Goal: Check status: Check status

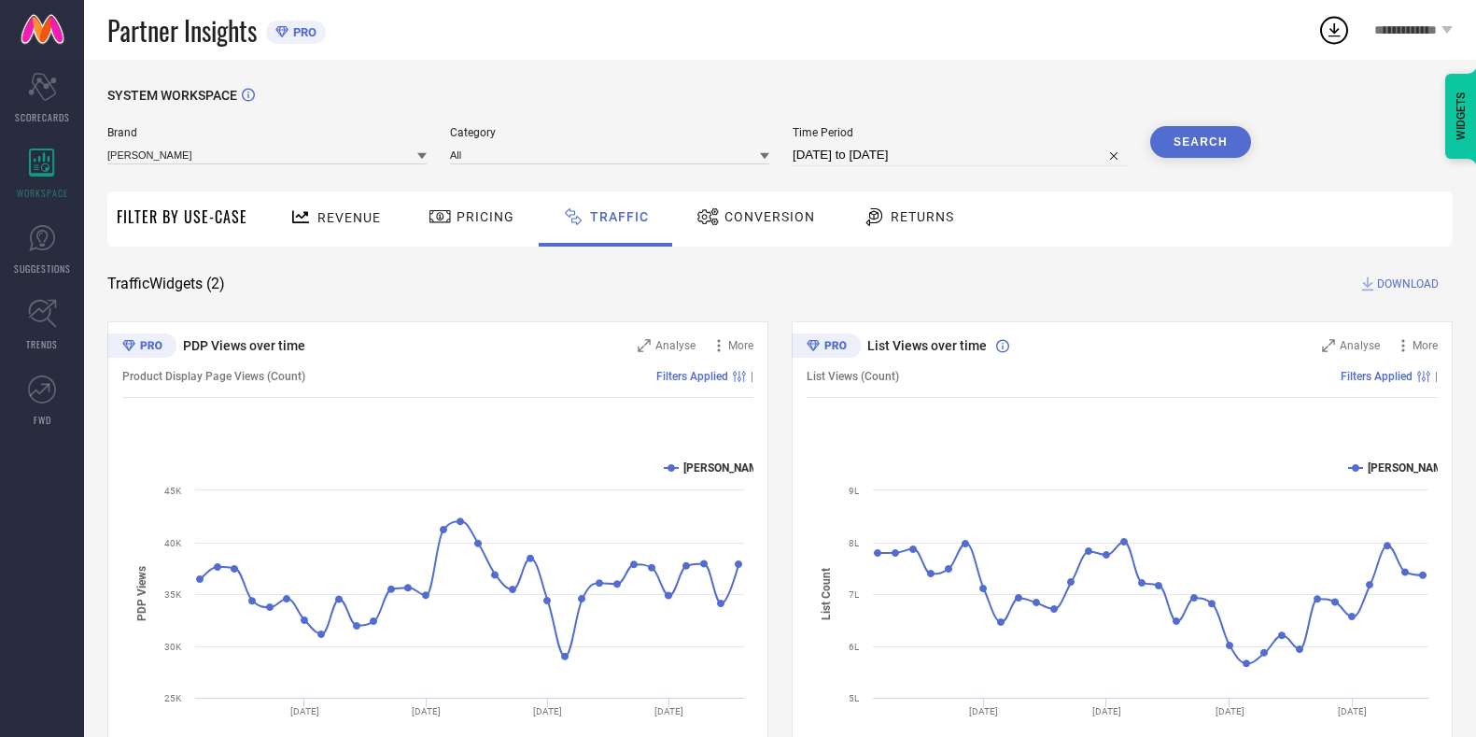
scroll to position [9, 0]
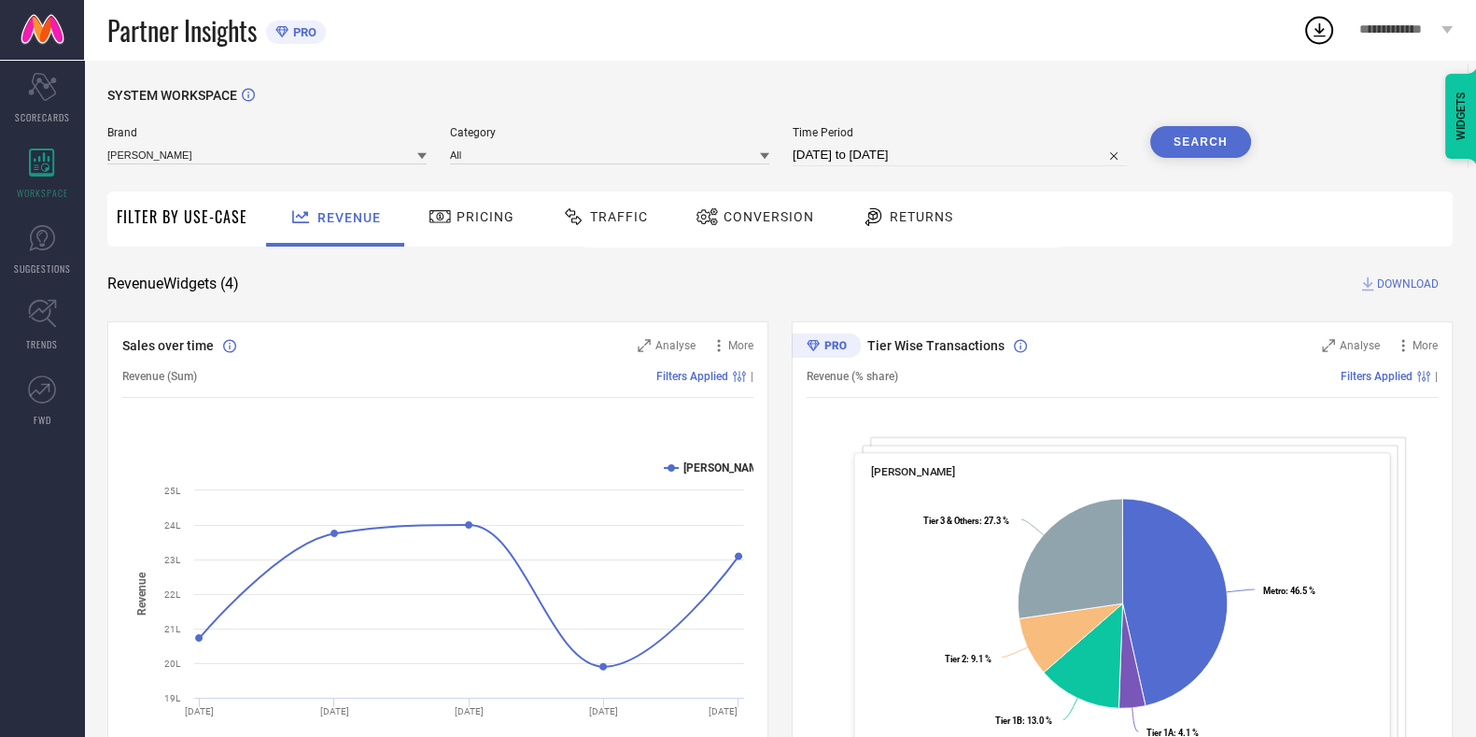
click at [607, 219] on span "Traffic" at bounding box center [619, 216] width 58 height 15
select select "7"
select select "2025"
select select "8"
select select "2025"
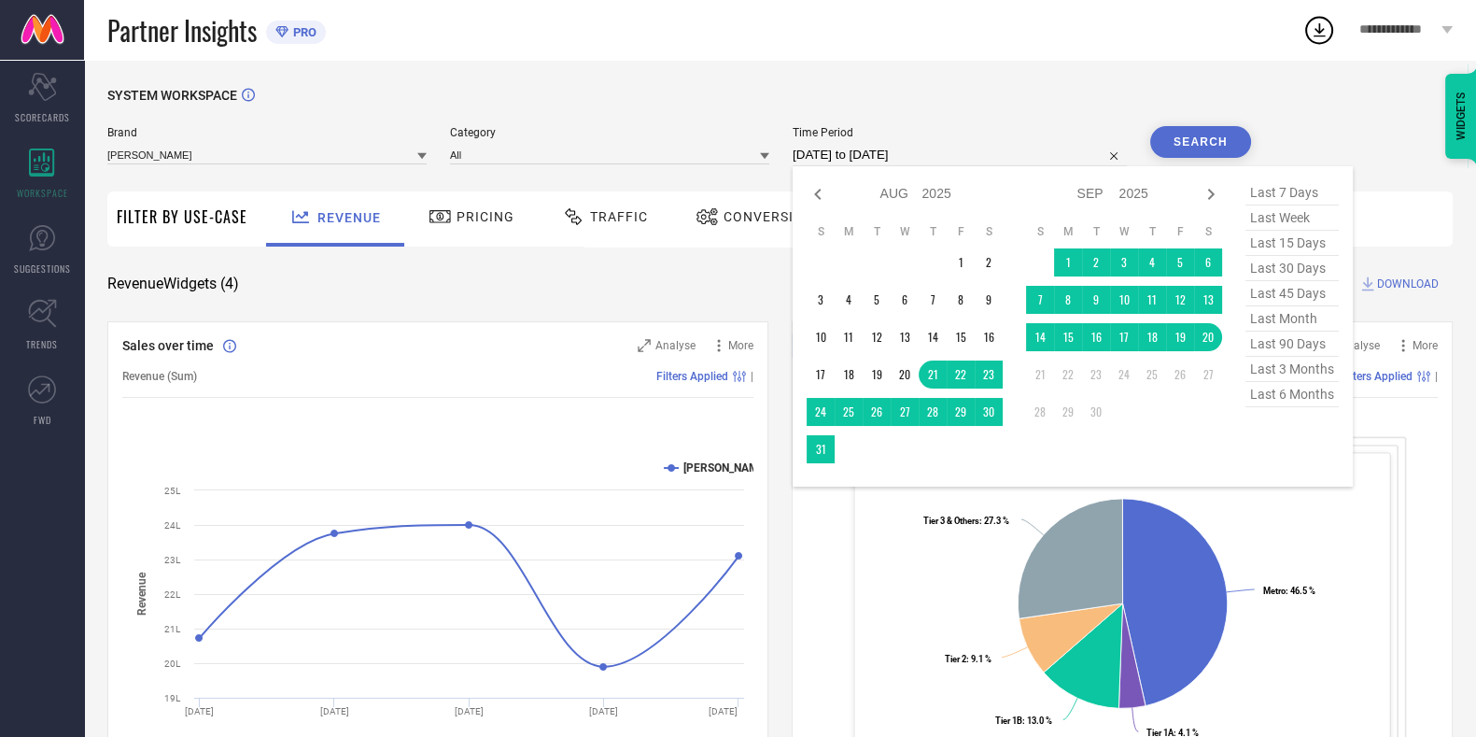
click at [845, 154] on input "[DATE] to [DATE]" at bounding box center [960, 155] width 334 height 22
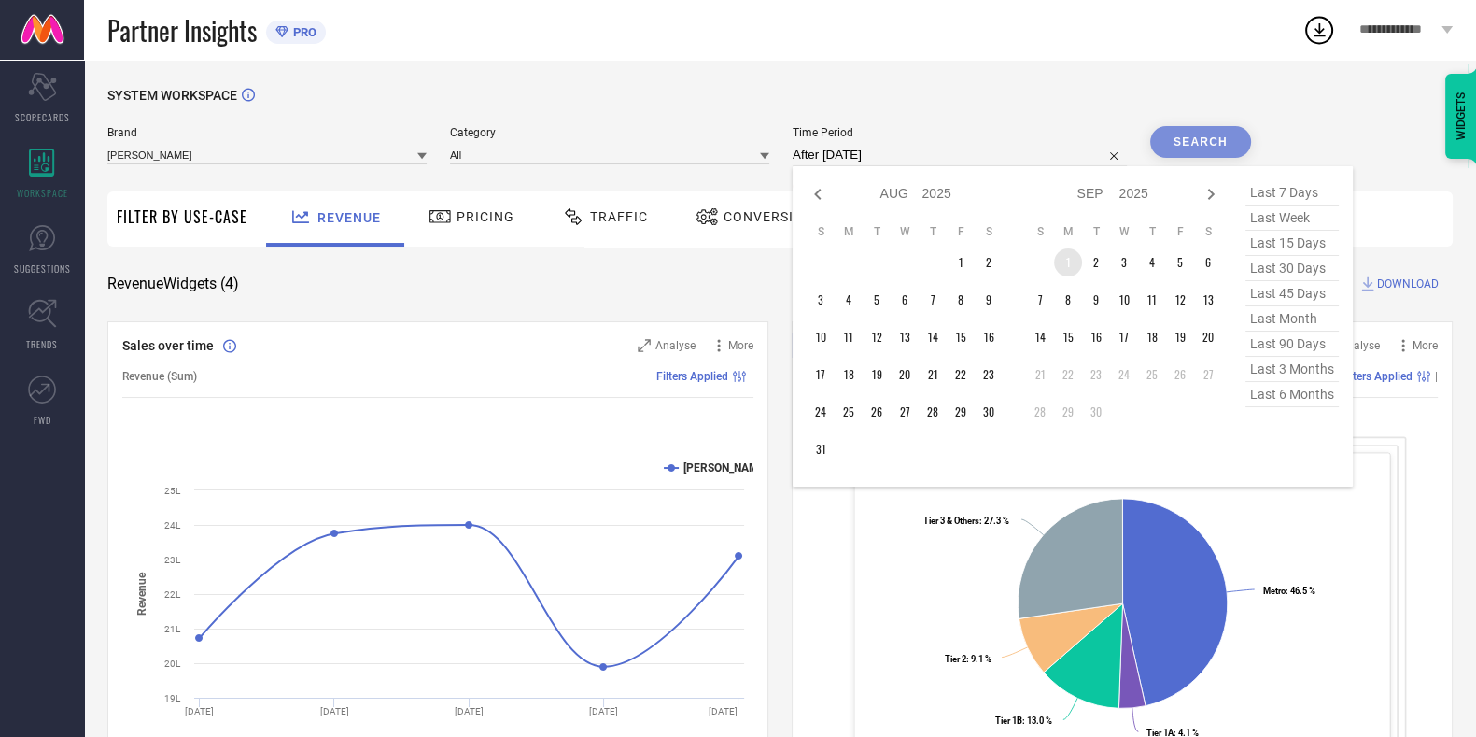
click at [1066, 253] on td "1" at bounding box center [1068, 262] width 28 height 28
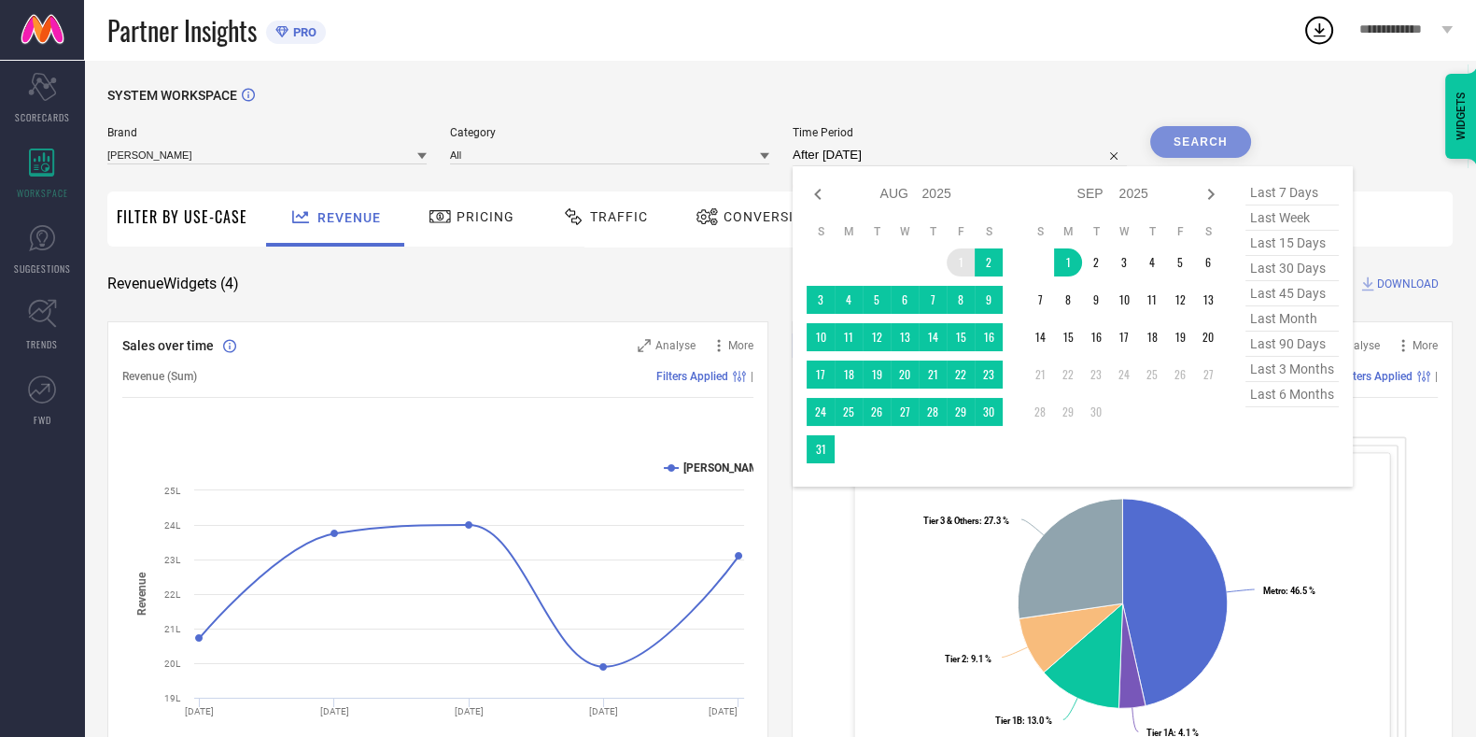
type input "[DATE] to [DATE]"
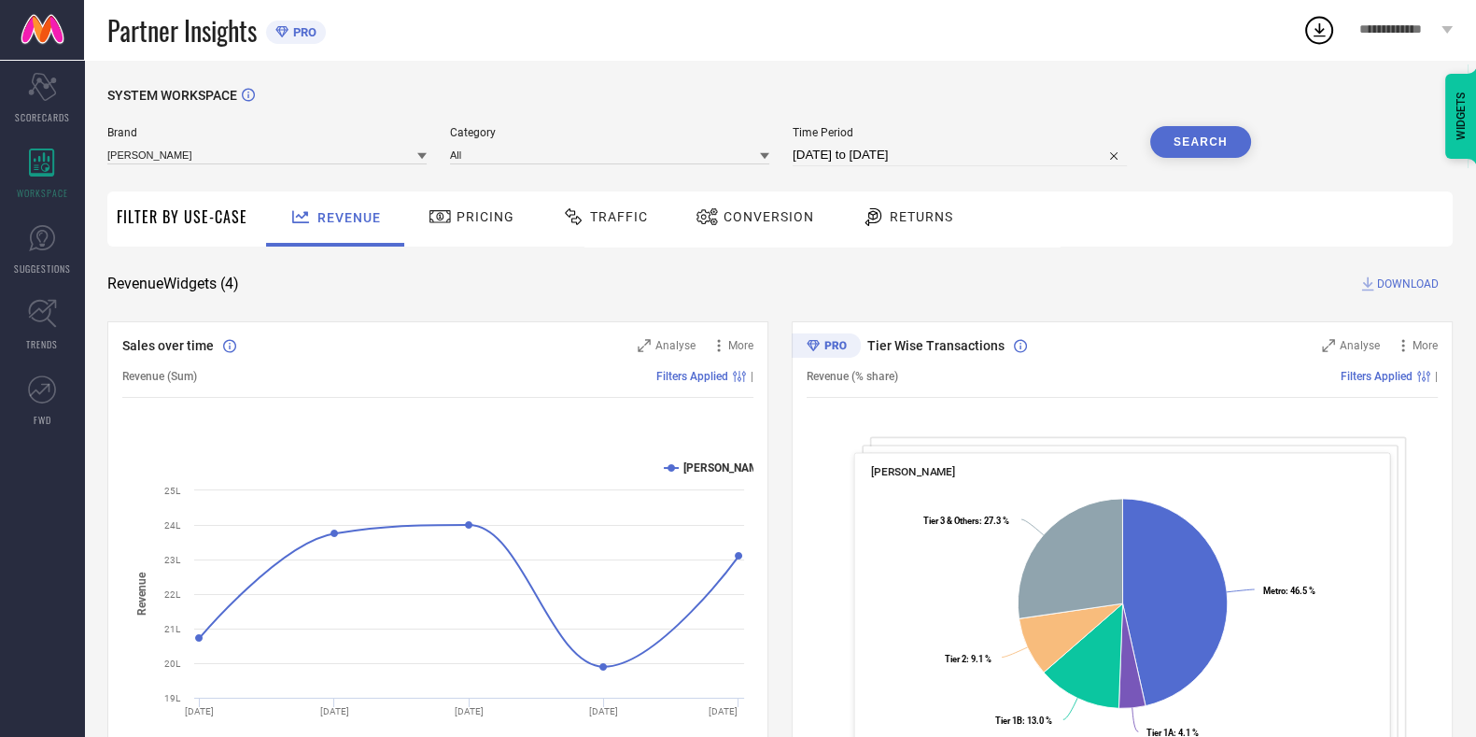
click at [896, 156] on input "[DATE] to [DATE]" at bounding box center [960, 155] width 334 height 22
select select "7"
select select "2025"
select select "8"
select select "2025"
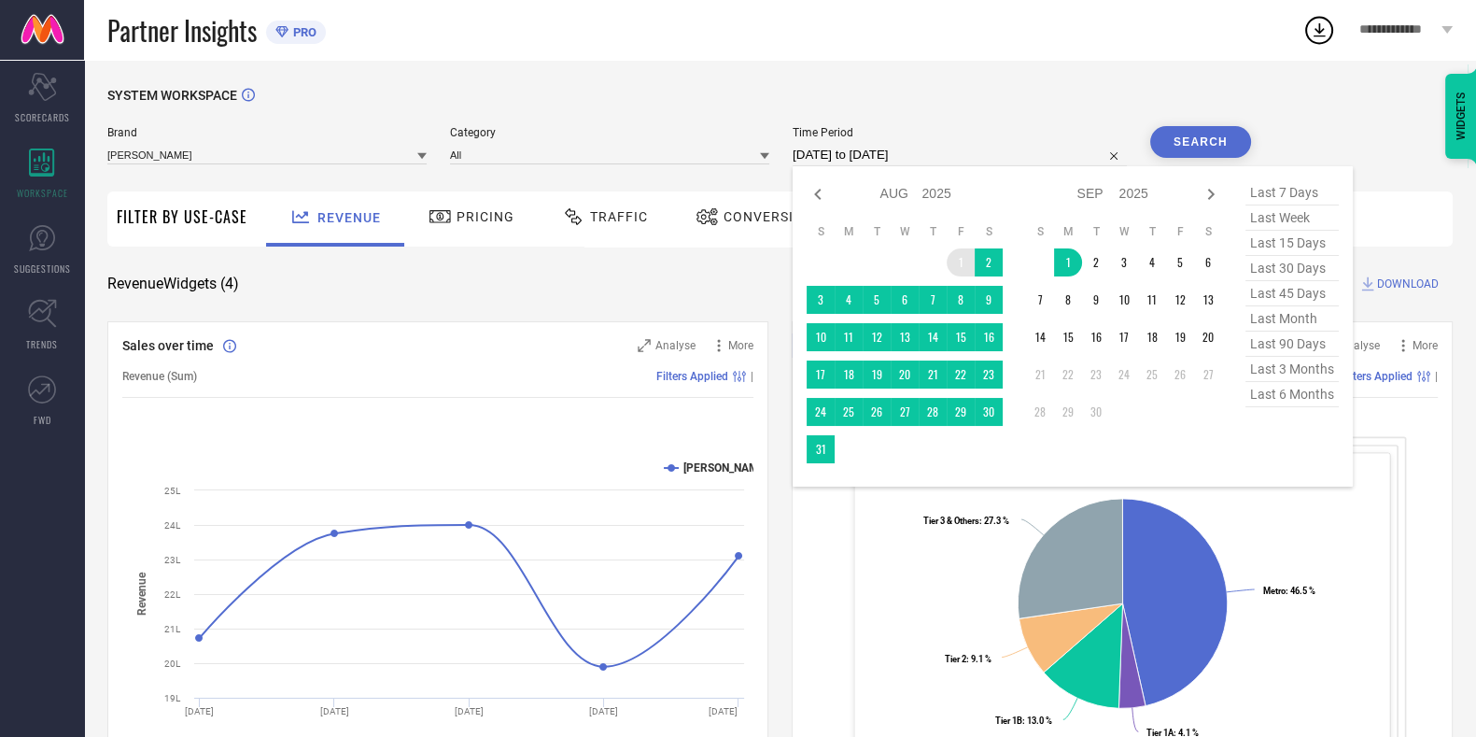
type input "After [DATE]"
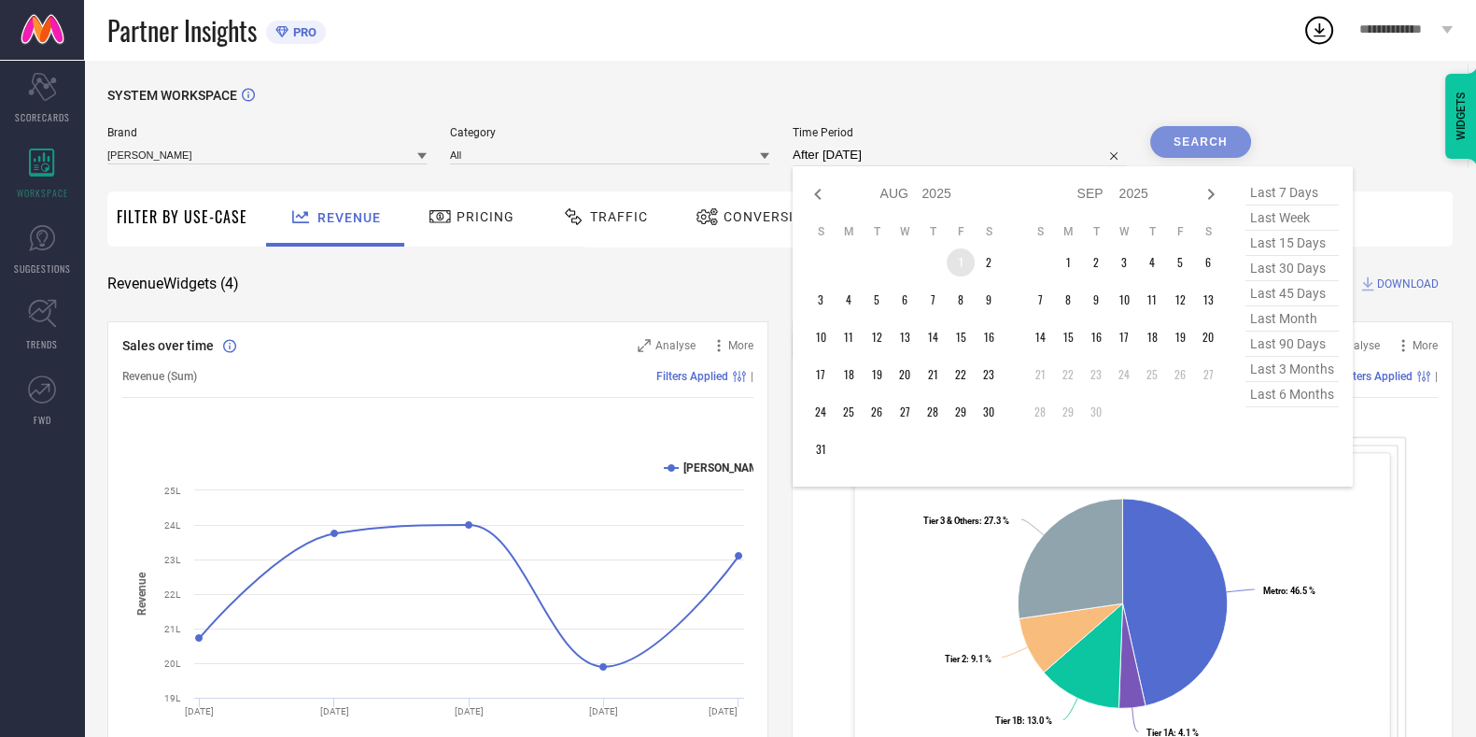
click at [965, 261] on td "1" at bounding box center [961, 262] width 28 height 28
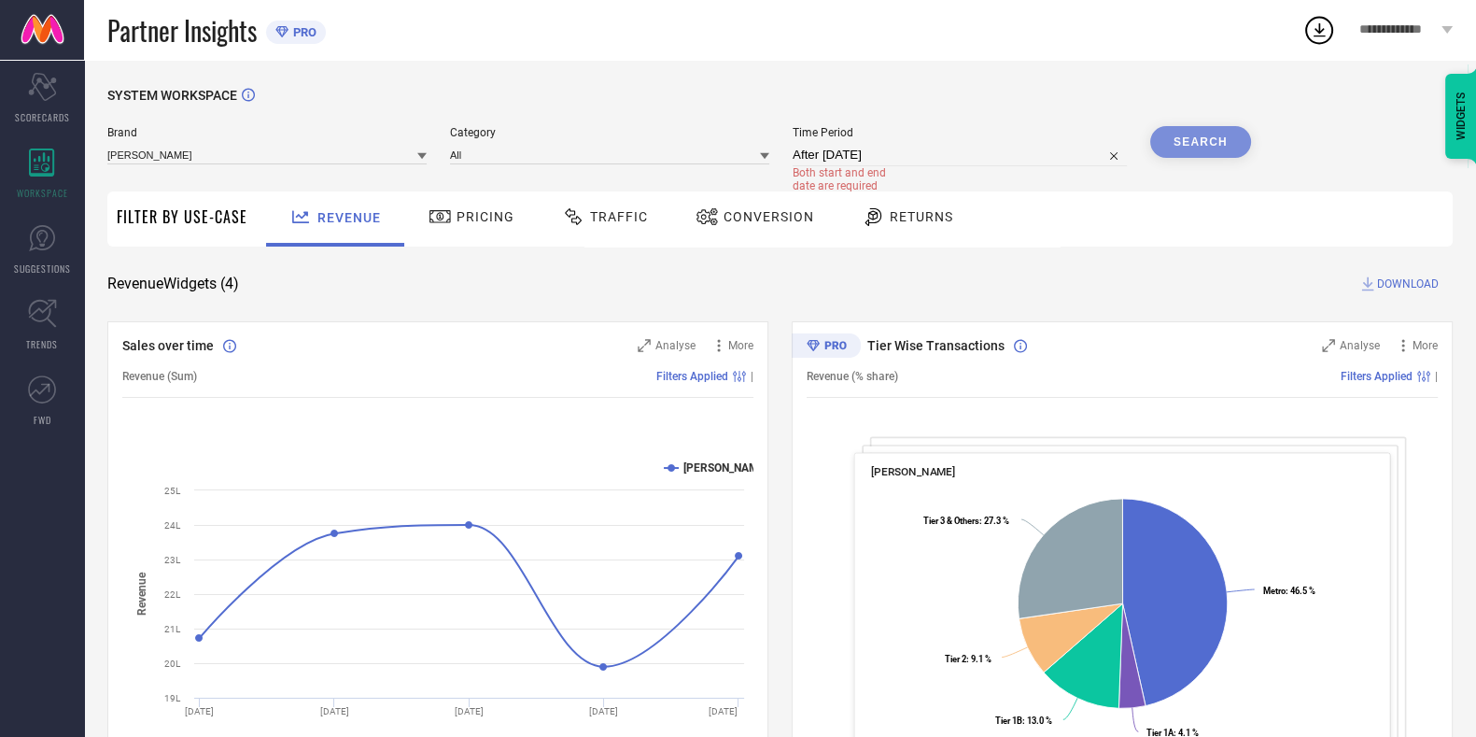
click at [1064, 133] on span "Time Period" at bounding box center [960, 132] width 334 height 13
select select "7"
select select "2025"
select select "8"
select select "2025"
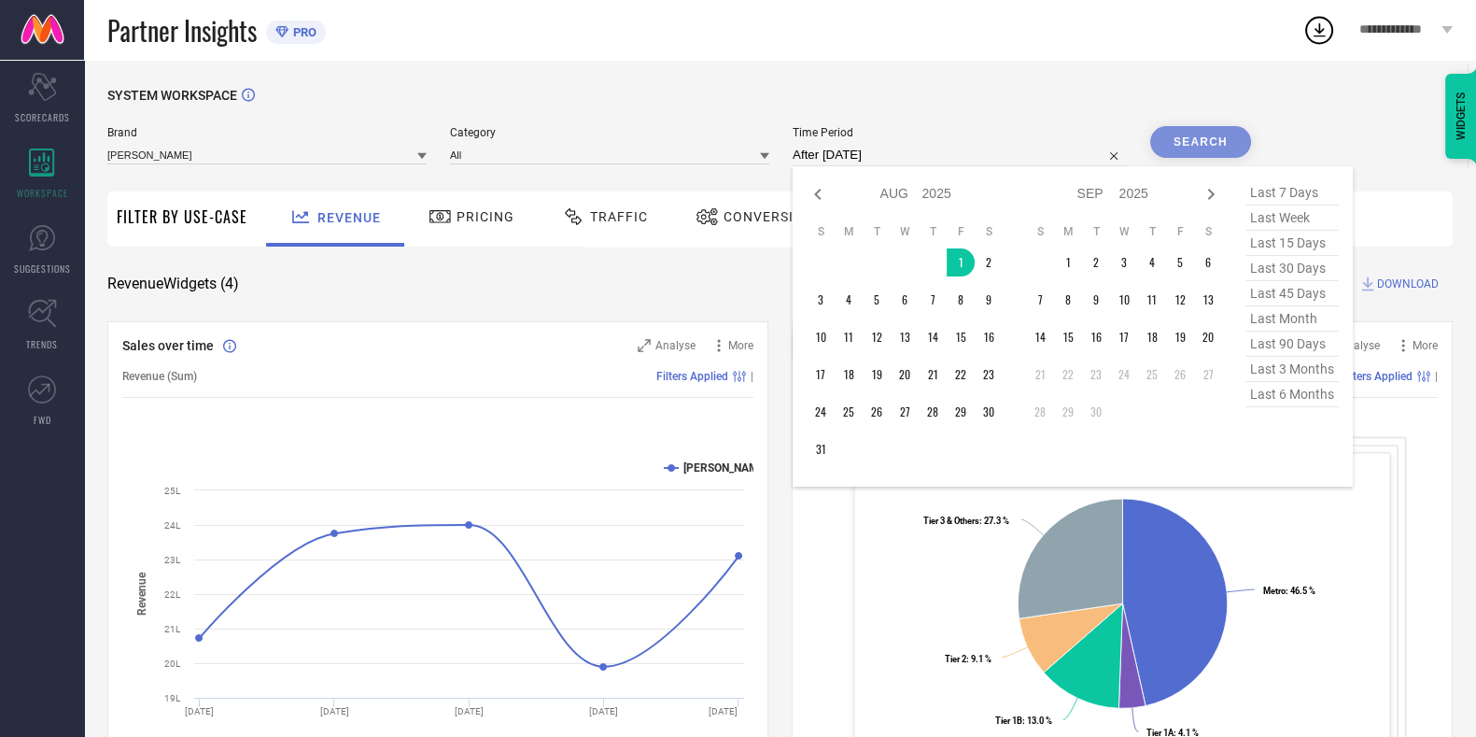
click at [922, 163] on input "After [DATE]" at bounding box center [960, 155] width 334 height 22
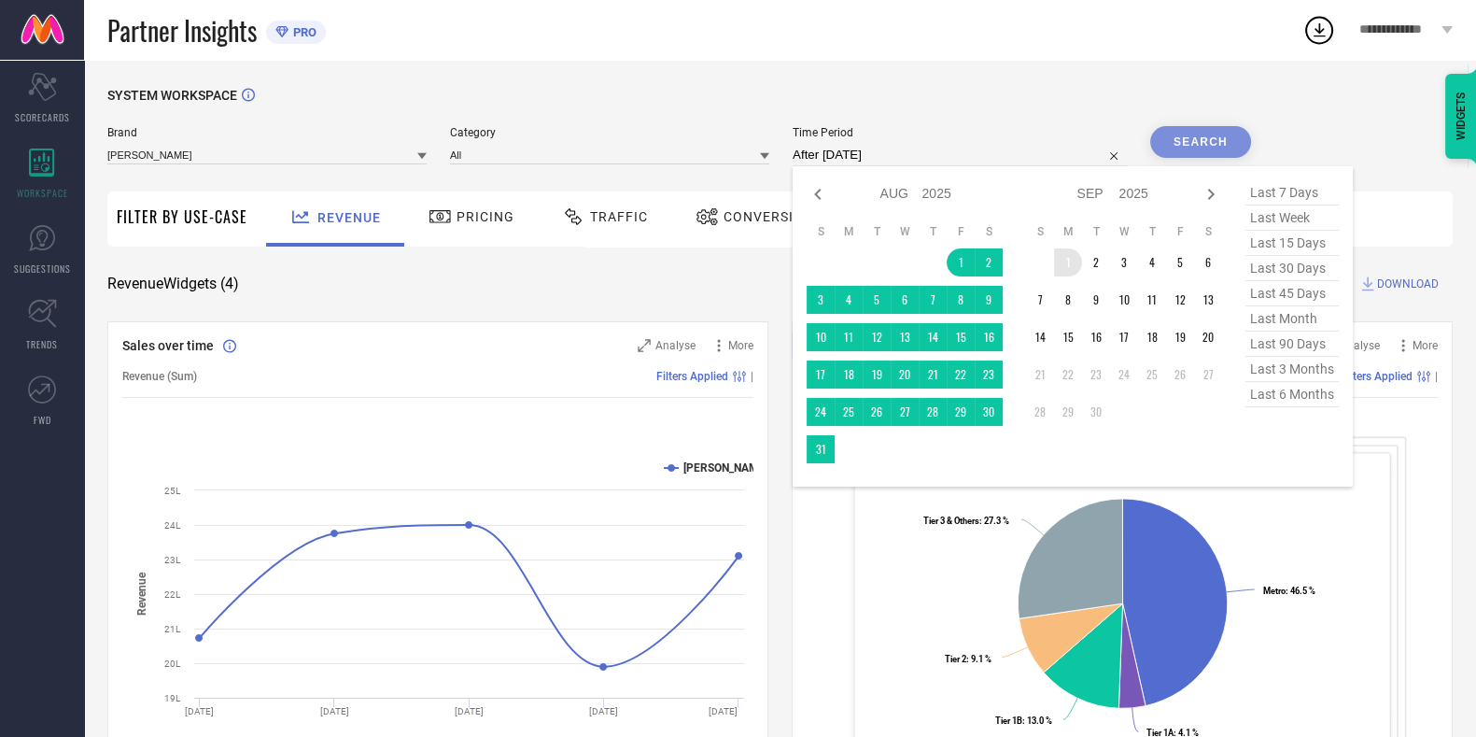
type input "[DATE] to [DATE]"
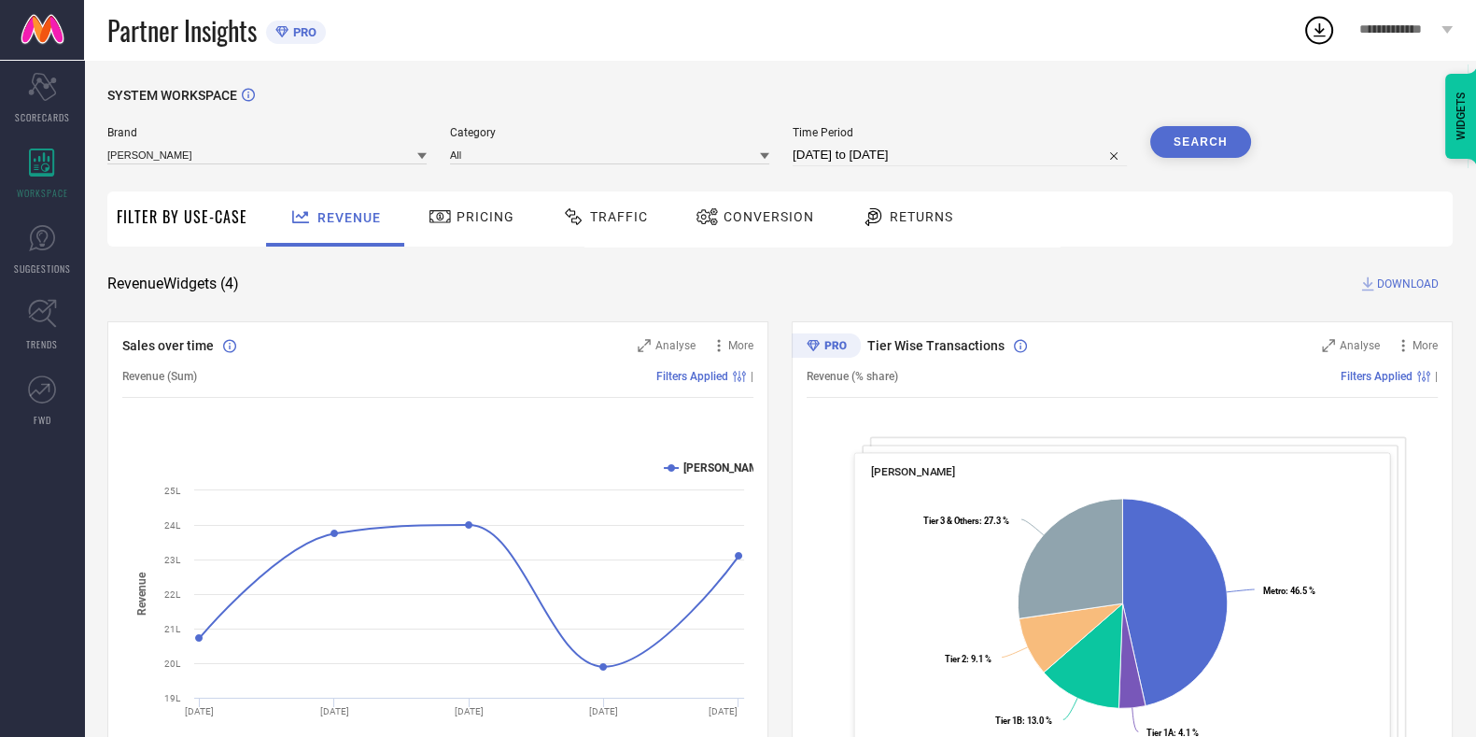
select select "7"
select select "2025"
select select "8"
select select "2025"
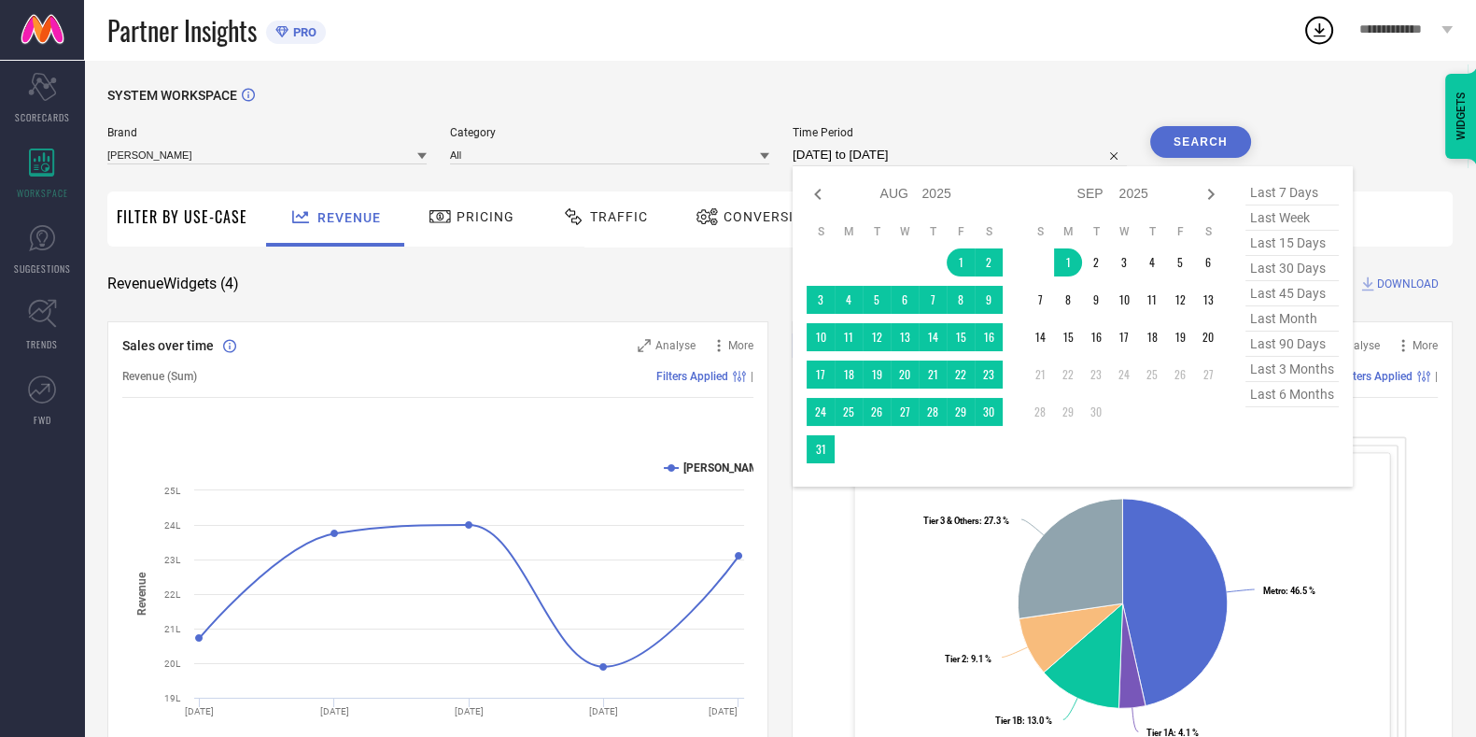
click at [925, 147] on input "[DATE] to [DATE]" at bounding box center [960, 155] width 334 height 22
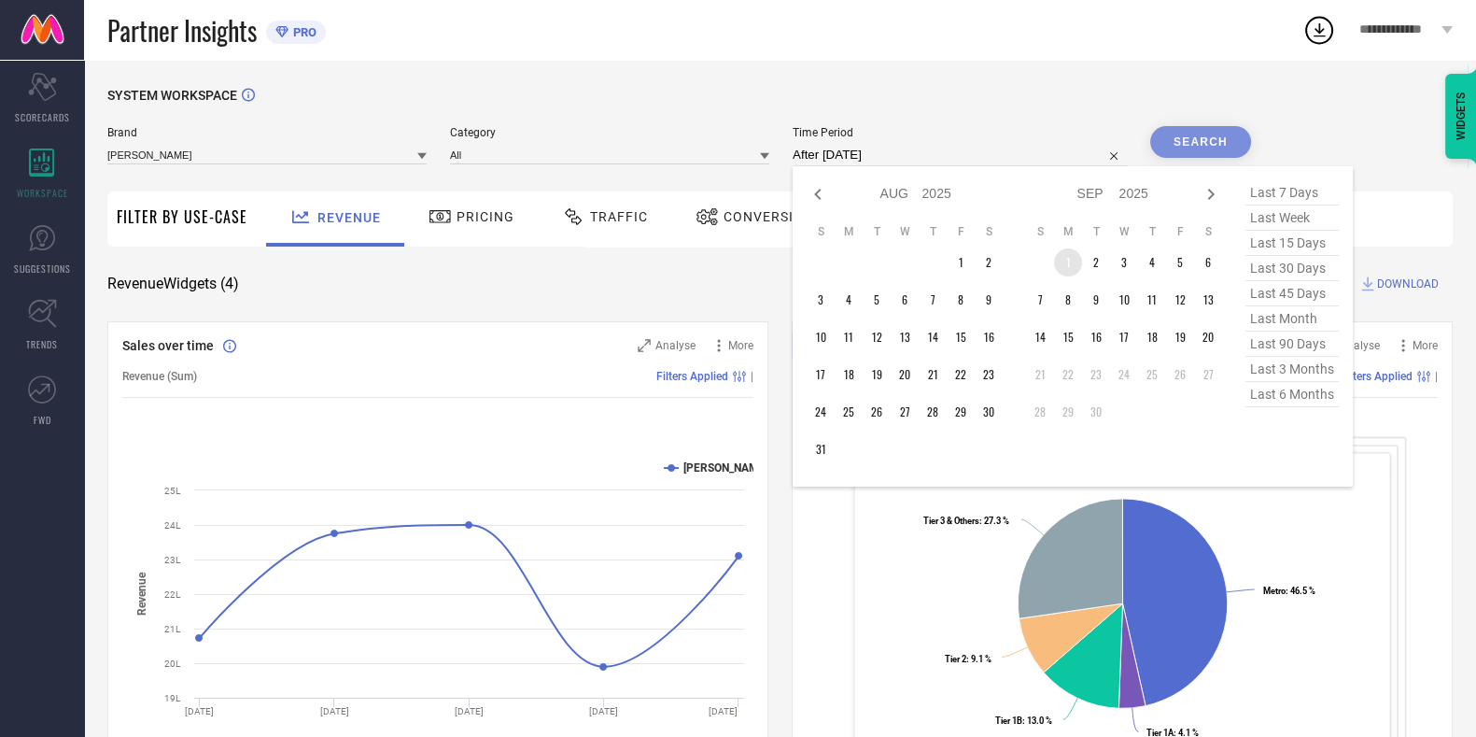
click at [1071, 259] on td "1" at bounding box center [1068, 262] width 28 height 28
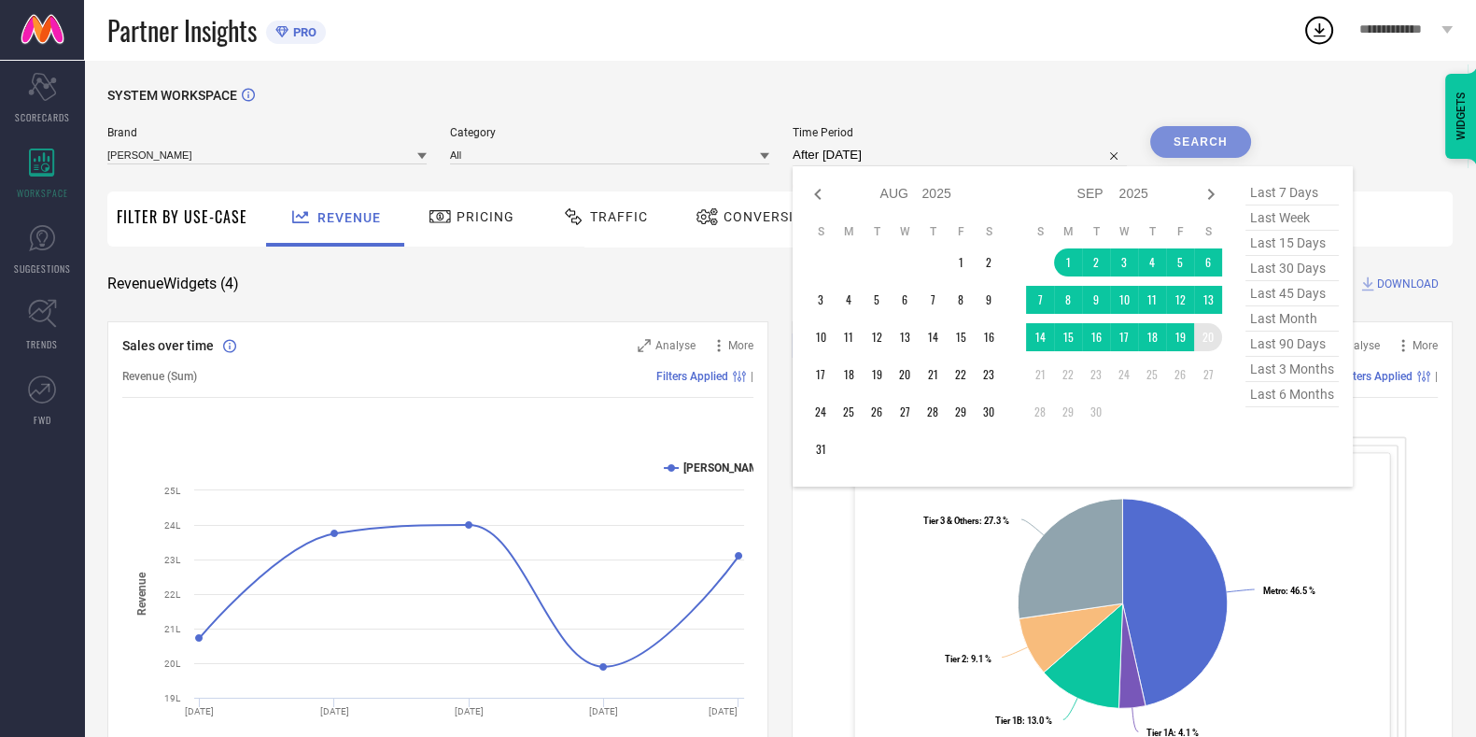
type input "[DATE] to [DATE]"
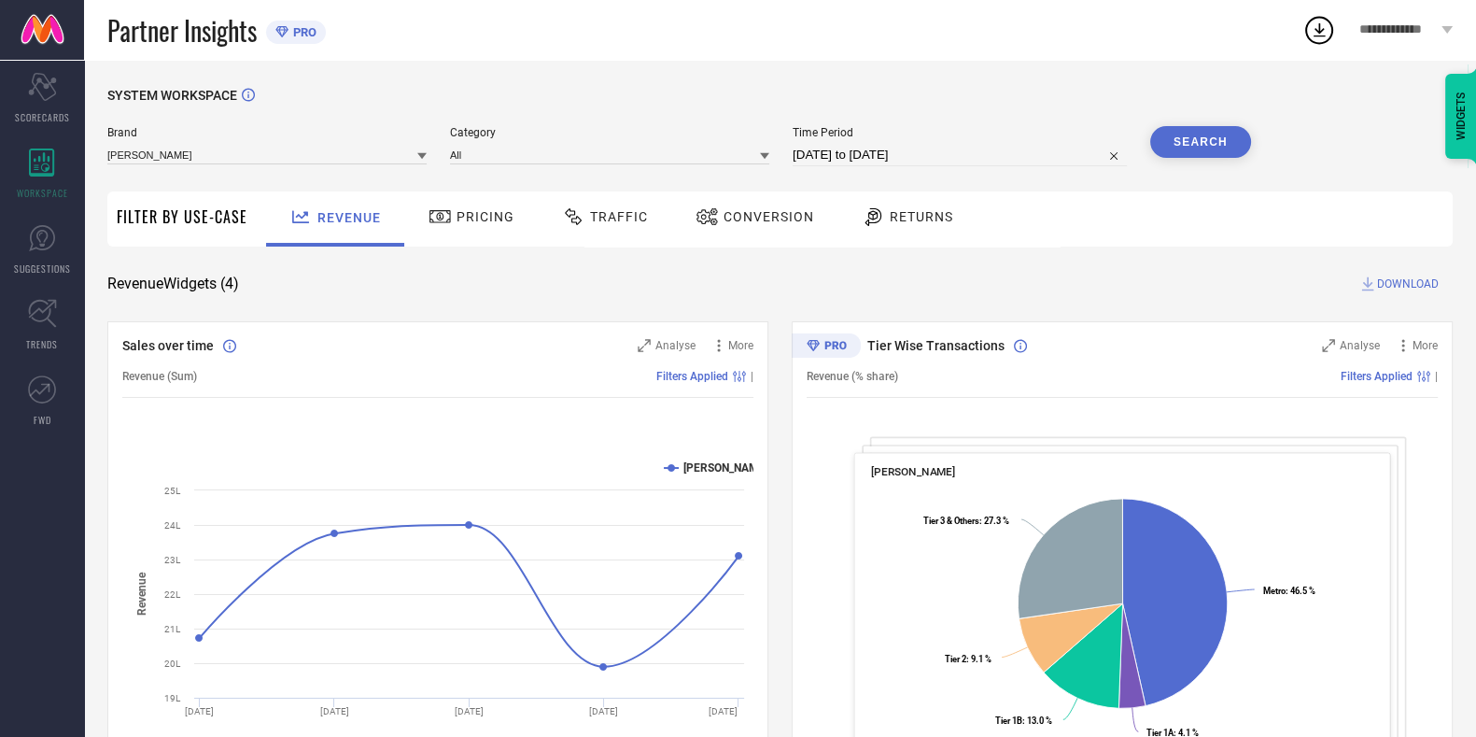
click at [1224, 150] on button "Search" at bounding box center [1200, 142] width 101 height 32
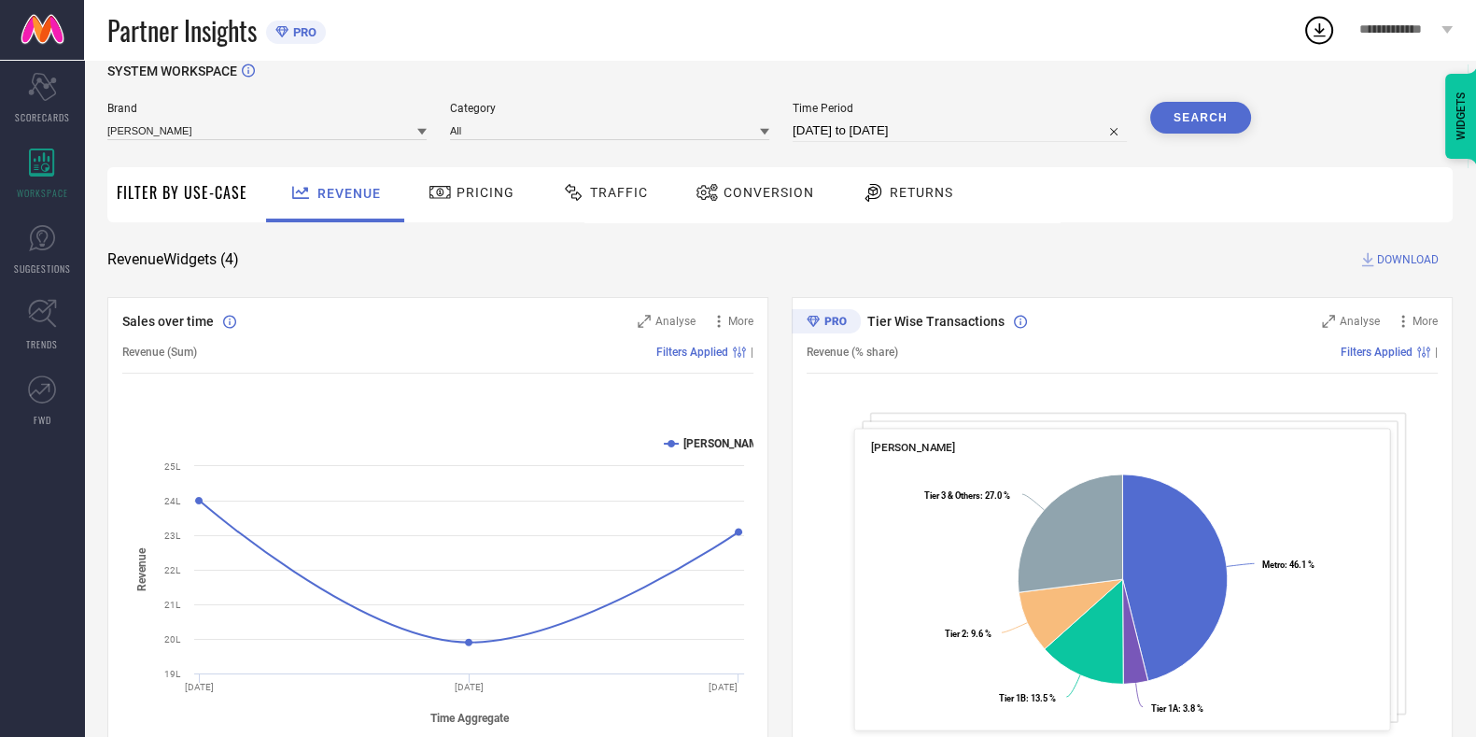
scroll to position [21, 0]
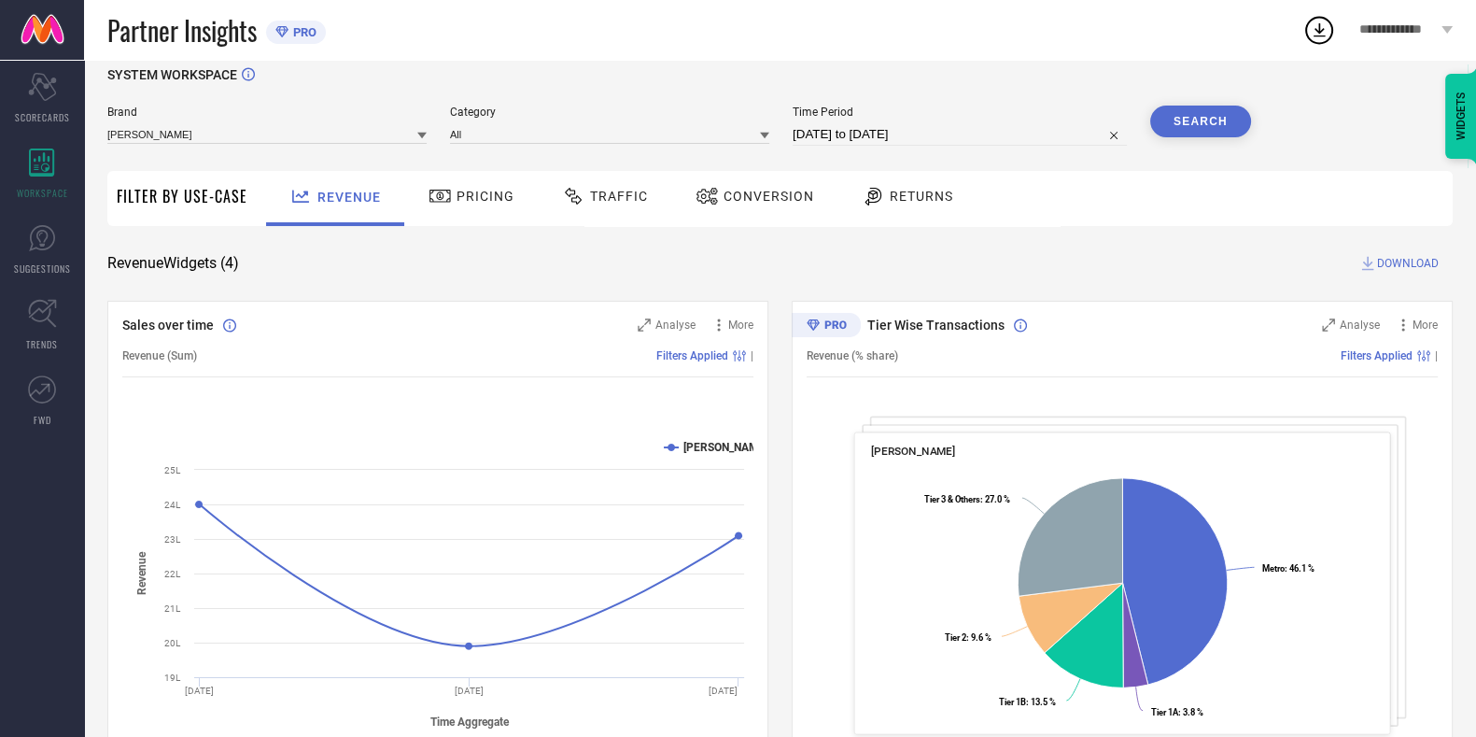
click at [603, 198] on span "Traffic" at bounding box center [619, 196] width 58 height 15
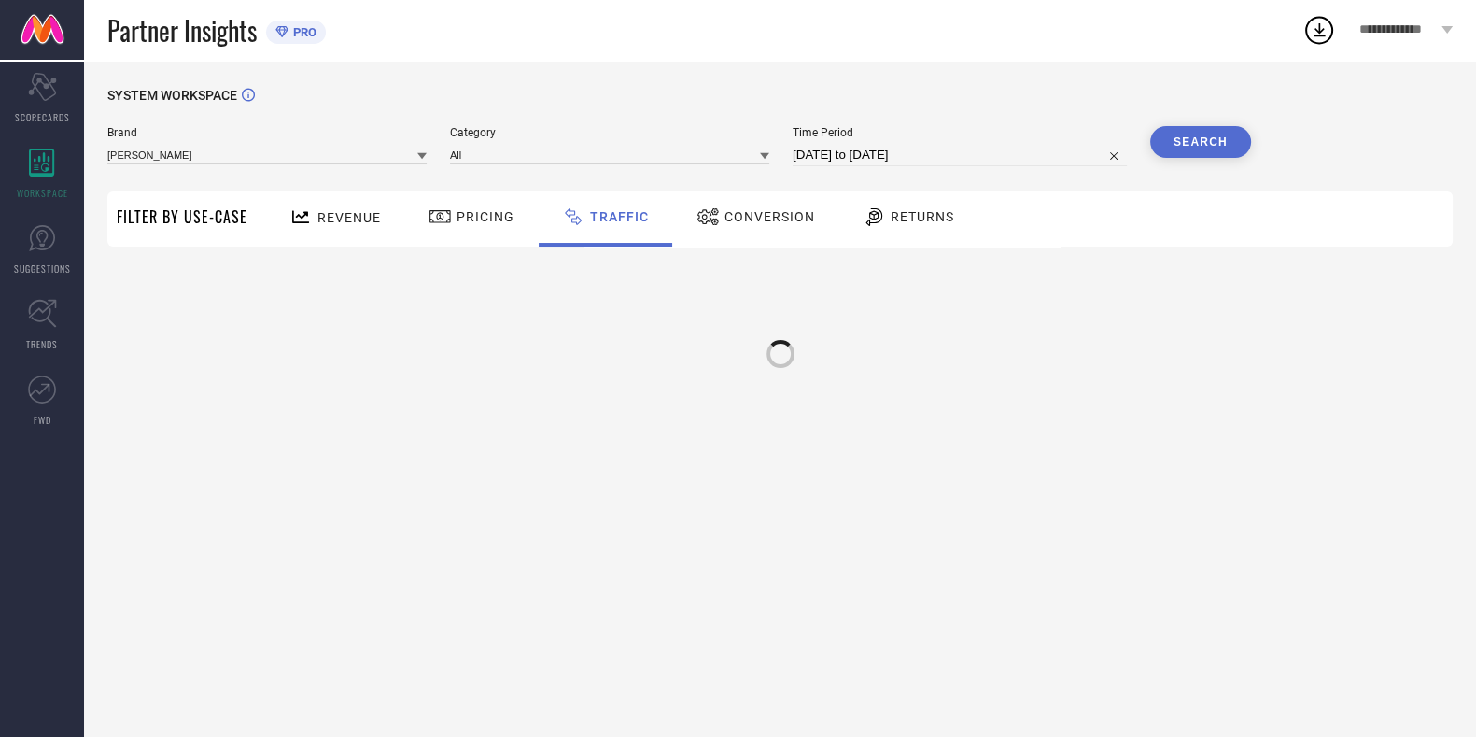
scroll to position [0, 0]
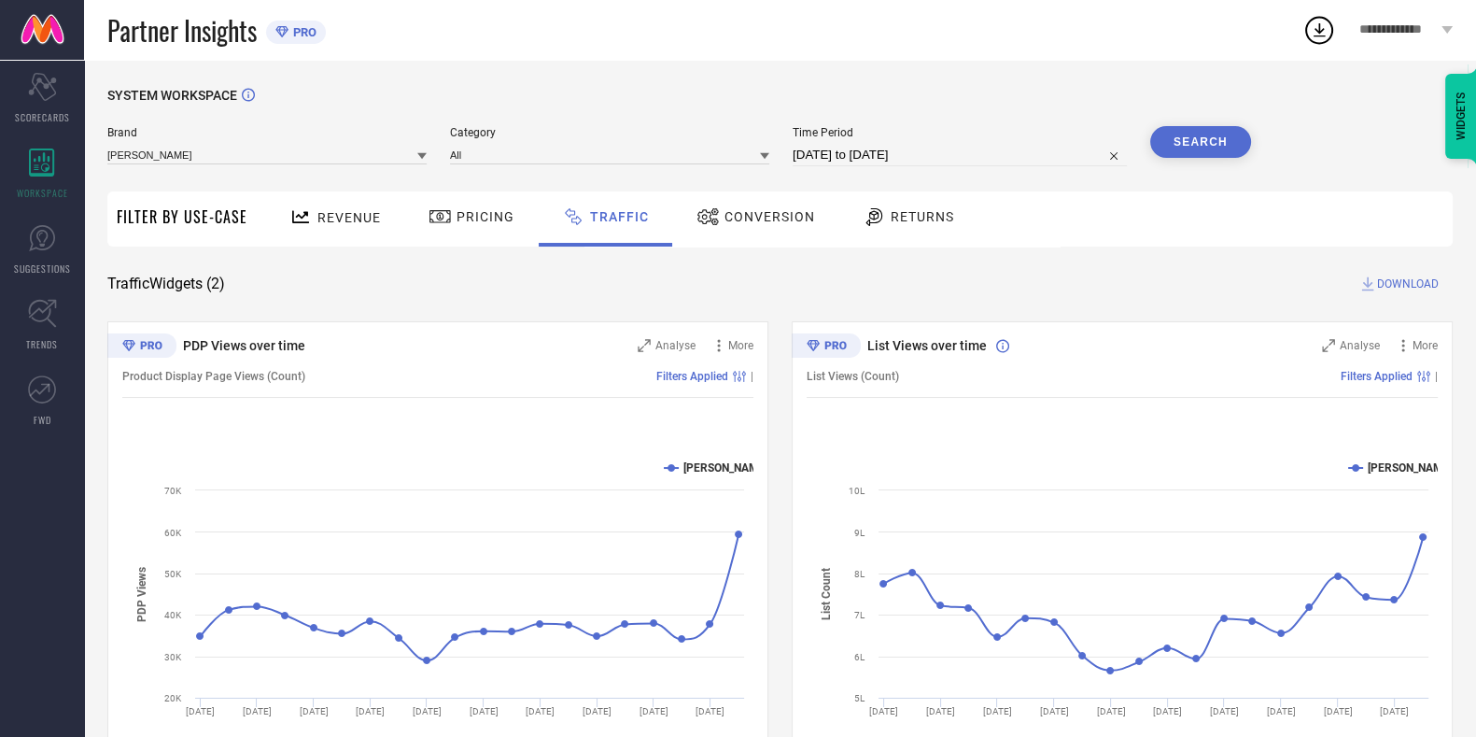
click at [1376, 288] on icon at bounding box center [1368, 284] width 19 height 19
click at [607, 57] on div "Partner Insights PRO" at bounding box center [704, 30] width 1195 height 60
click at [1312, 34] on icon at bounding box center [1320, 30] width 34 height 34
click at [1095, 73] on div "SYSTEM WORKSPACE Brand [PERSON_NAME] Category All Time Period [DATE] to [DATE] …" at bounding box center [780, 438] width 1392 height 756
click at [848, 74] on div "SYSTEM WORKSPACE Brand [PERSON_NAME] Category All Time Period [DATE] to [DATE] …" at bounding box center [780, 438] width 1392 height 756
